Goal: Find specific page/section: Find specific page/section

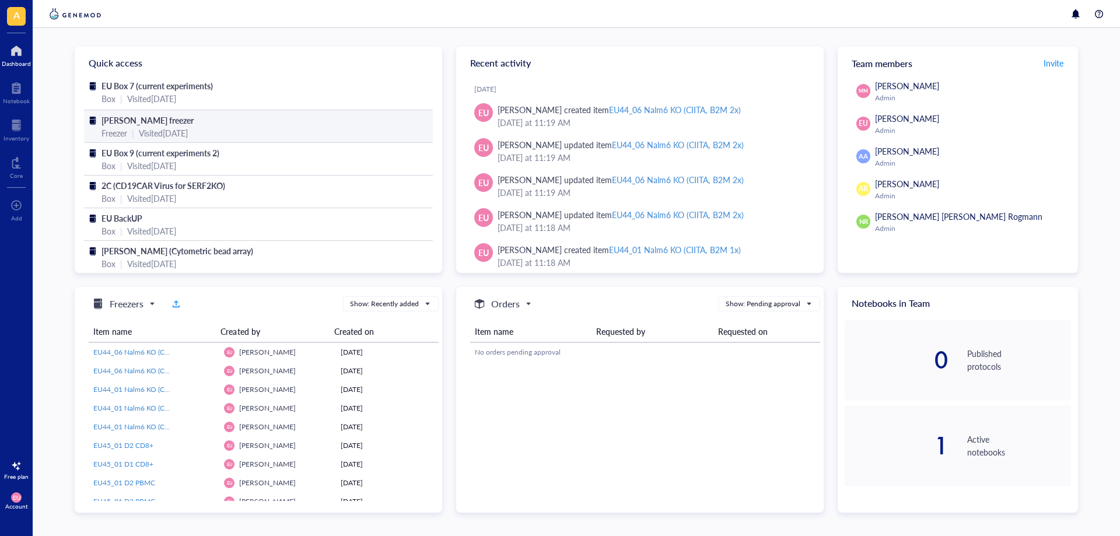
click at [160, 123] on span "[PERSON_NAME] freezer" at bounding box center [148, 120] width 92 height 12
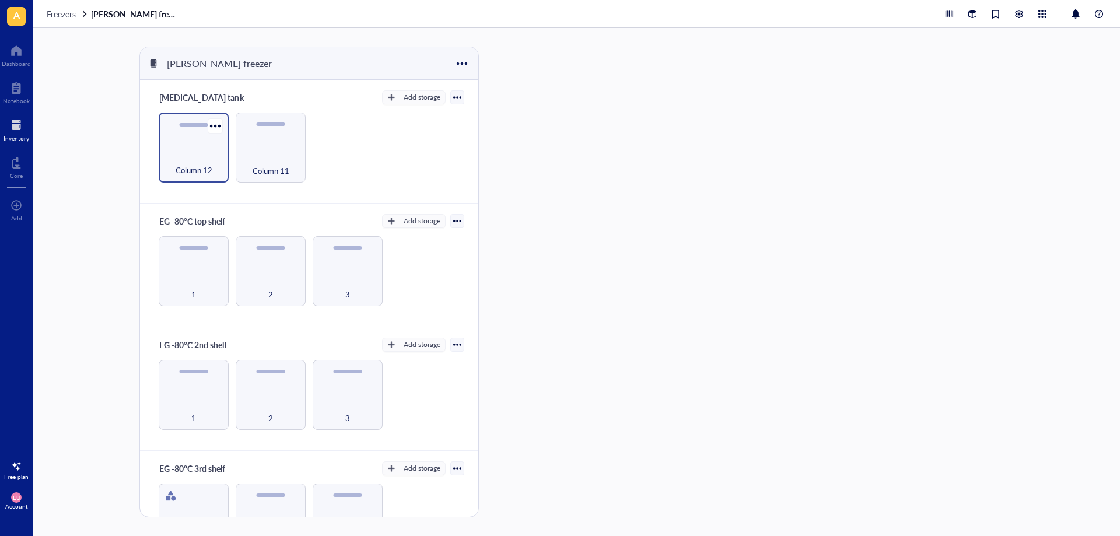
click at [192, 153] on div "Column 12" at bounding box center [194, 164] width 58 height 26
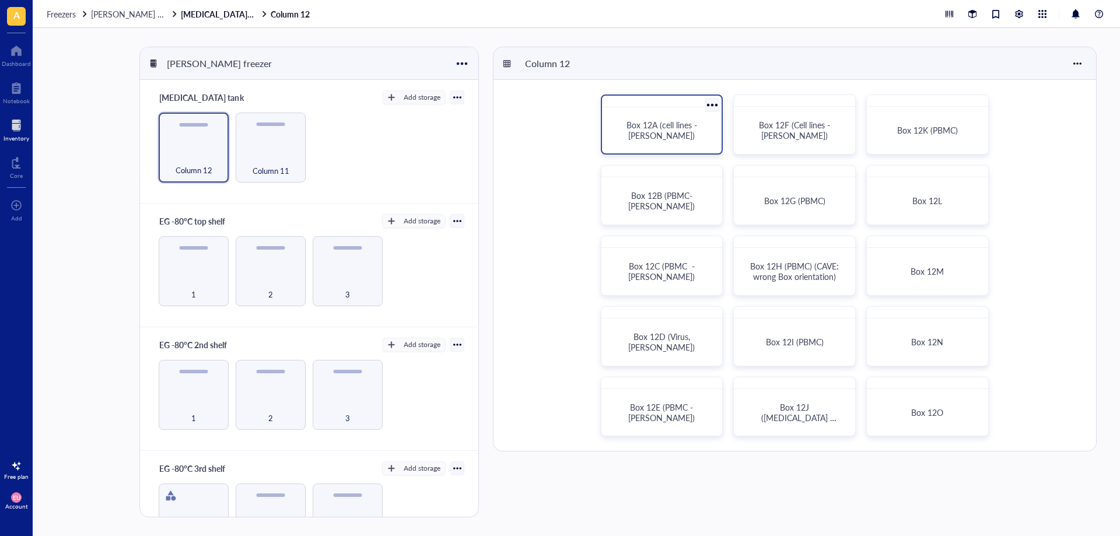
click at [677, 136] on span "Box 12A (cell lines - [PERSON_NAME])" at bounding box center [663, 130] width 73 height 22
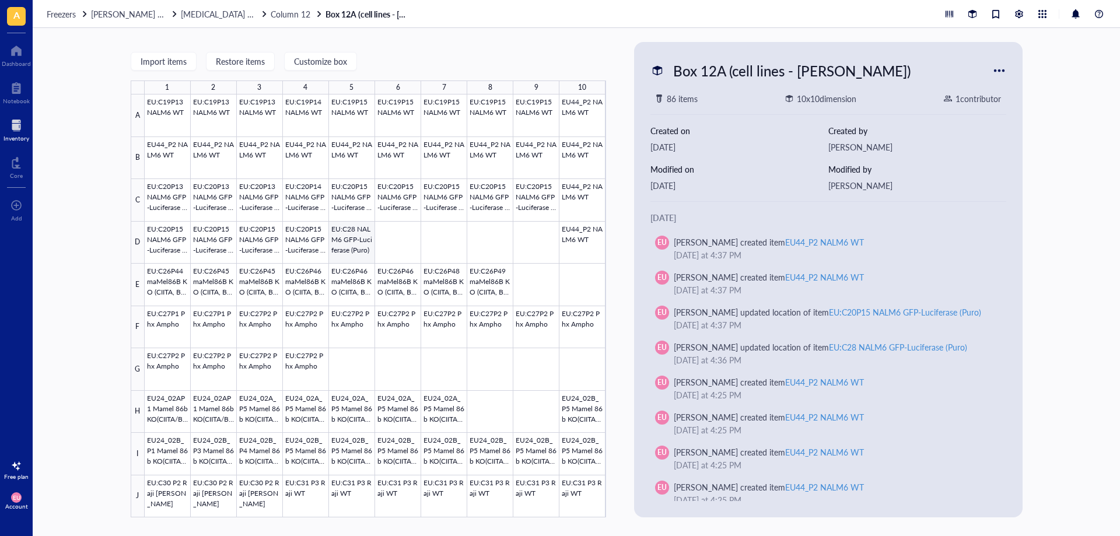
click at [342, 244] on div at bounding box center [375, 306] width 461 height 423
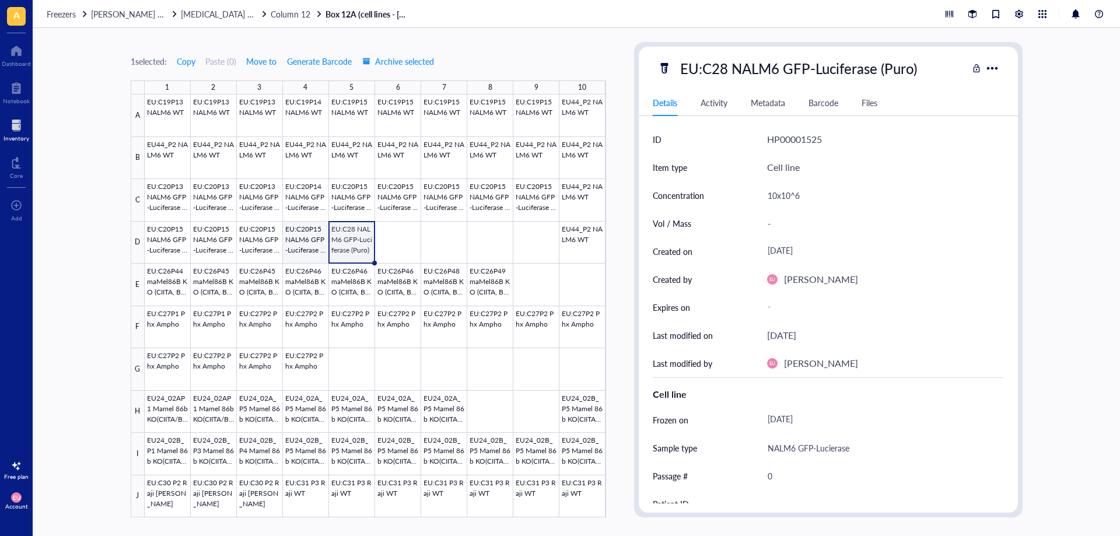
click at [294, 235] on div at bounding box center [375, 306] width 461 height 423
